Goal: Task Accomplishment & Management: Manage account settings

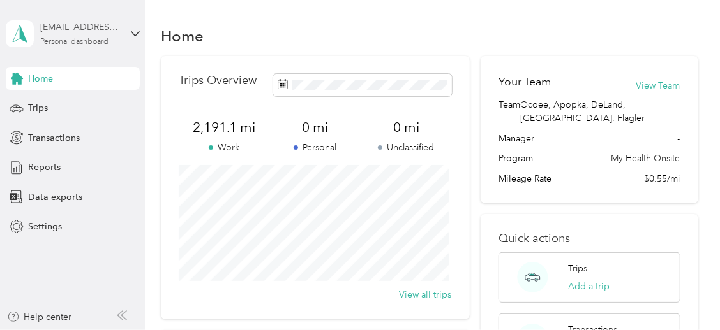
click at [85, 30] on div "[EMAIL_ADDRESS][DOMAIN_NAME]" at bounding box center [80, 26] width 80 height 13
click at [129, 184] on div "Home Trips Transactions Reports Data exports Settings" at bounding box center [73, 153] width 134 height 172
click at [35, 103] on span "Trips" at bounding box center [38, 107] width 20 height 13
